Goal: Information Seeking & Learning: Learn about a topic

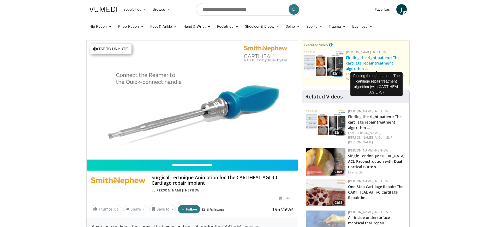
click at [366, 56] on link "Finding the right patient: The cartilage repair treatment algorithm …" at bounding box center [372, 63] width 53 height 16
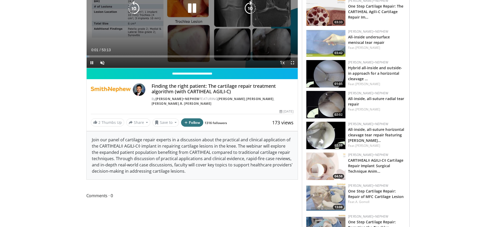
scroll to position [98, 0]
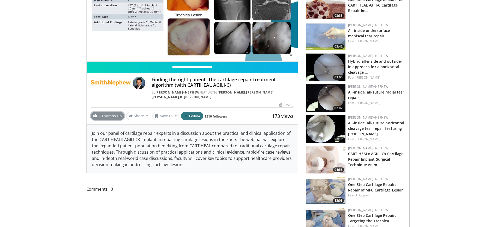
click at [102, 115] on link "2 Thumbs Up" at bounding box center [107, 116] width 33 height 8
click at [104, 117] on link "3 Thumbs Up" at bounding box center [107, 116] width 33 height 8
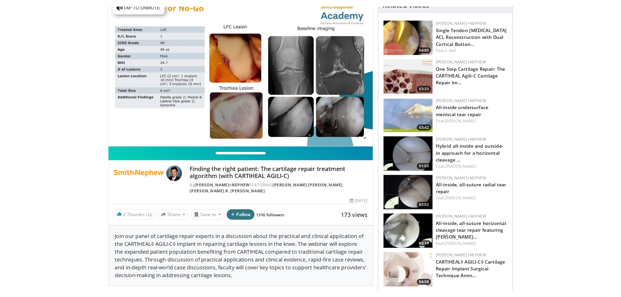
scroll to position [33, 0]
